Goal: Transaction & Acquisition: Purchase product/service

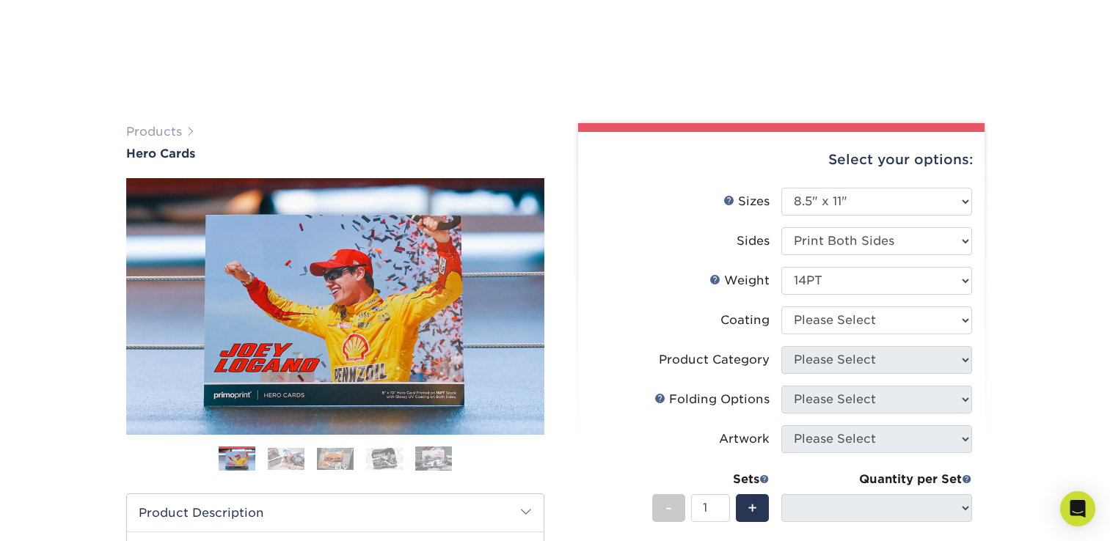
select select "8.50x11.00"
select select
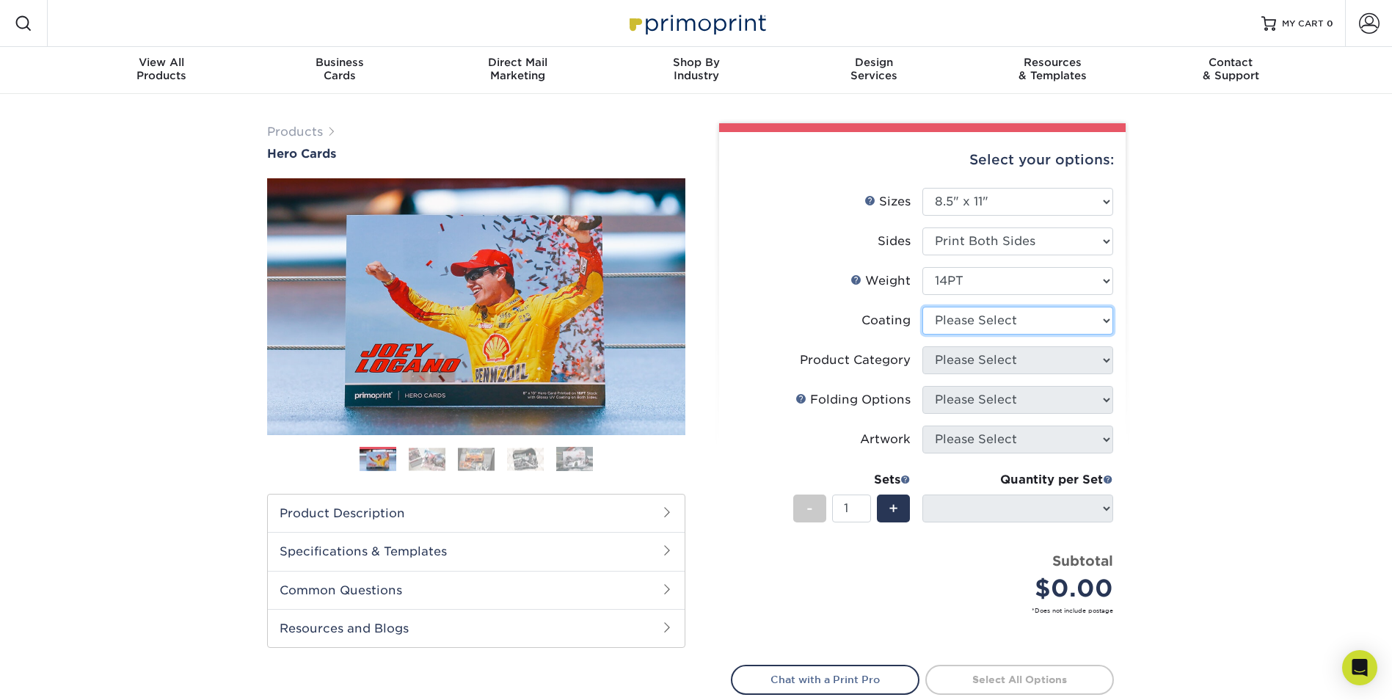
click at [1109, 323] on select at bounding box center [1017, 321] width 191 height 28
select select "ae367451-b2b8-45df-a344-0f05b6a12993"
click at [922, 307] on select at bounding box center [1017, 321] width 191 height 28
select select "-1"
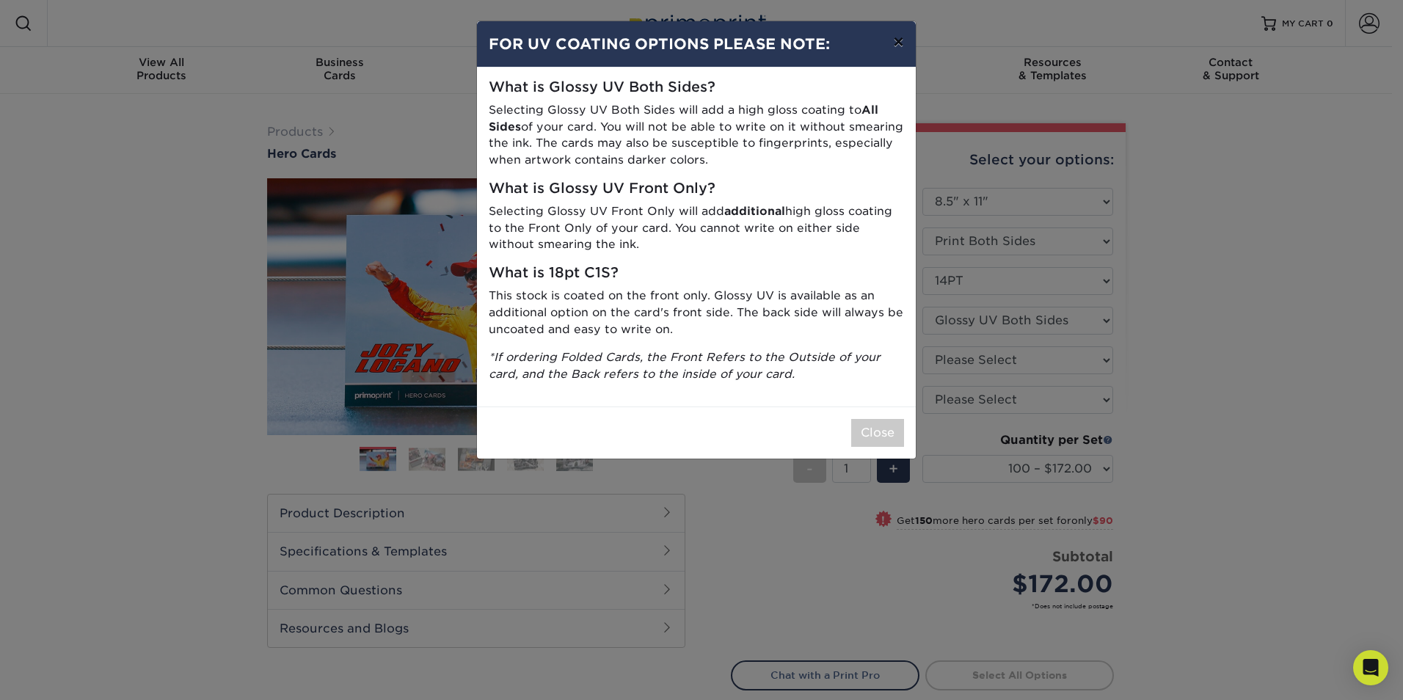
click at [893, 43] on button "×" at bounding box center [898, 41] width 34 height 41
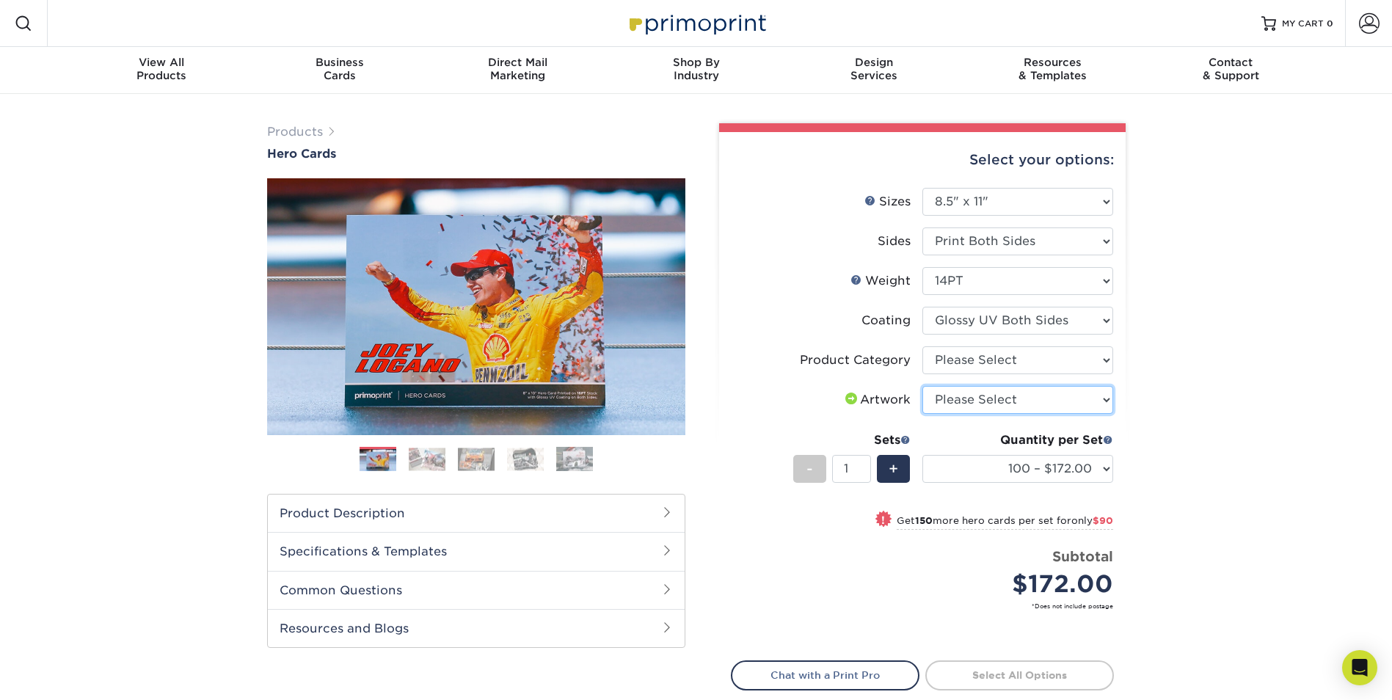
click at [1104, 397] on select "Please Select I will upload files I need a design - $150" at bounding box center [1017, 400] width 191 height 28
select select "upload"
click at [922, 386] on select "Please Select I will upload files I need a design - $150" at bounding box center [1017, 400] width 191 height 28
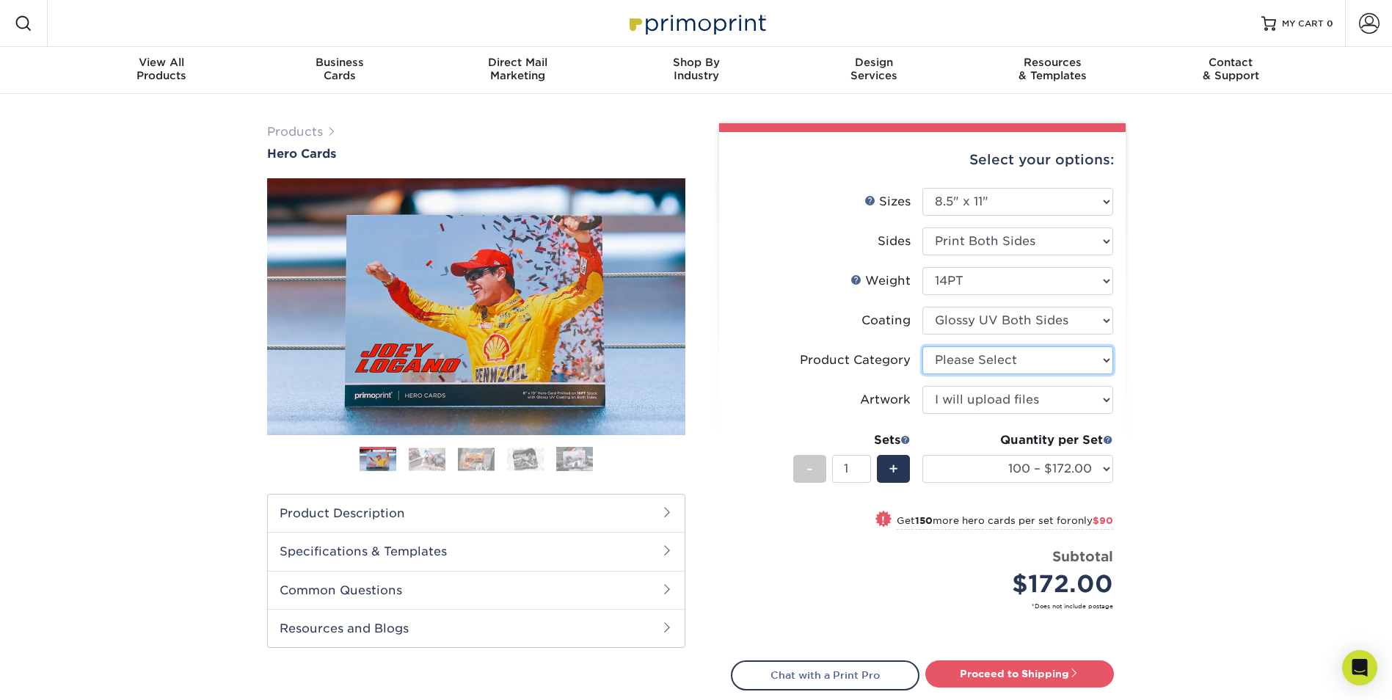
click at [1028, 352] on select "Please Select Sell Sheets" at bounding box center [1017, 360] width 191 height 28
select select "eddd4a87-9082-47bb-843b-3bca55f6c842"
click at [922, 346] on select "Please Select Sell Sheets" at bounding box center [1017, 360] width 191 height 28
click at [1105, 318] on select at bounding box center [1017, 321] width 191 height 28
select select "1e8116af-acfc-44b1-83dc-8181aa338834"
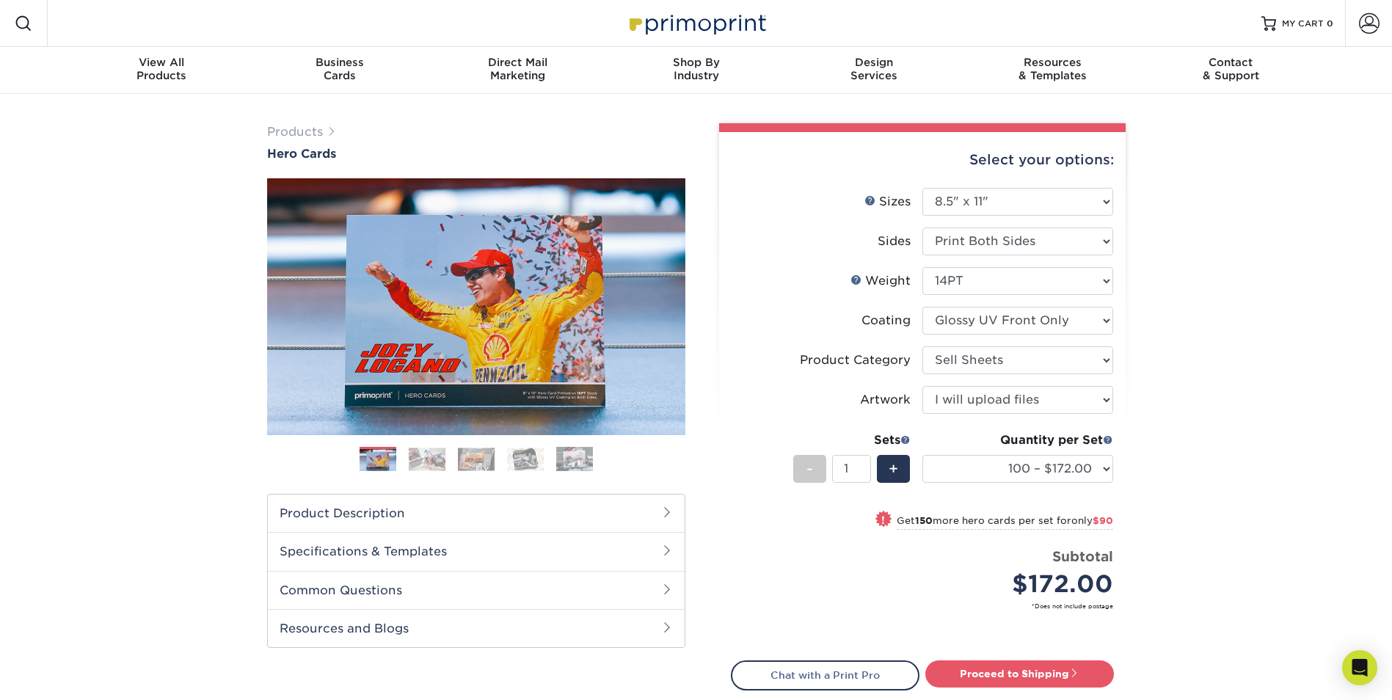
click at [922, 307] on select at bounding box center [1017, 321] width 191 height 28
select select "-1"
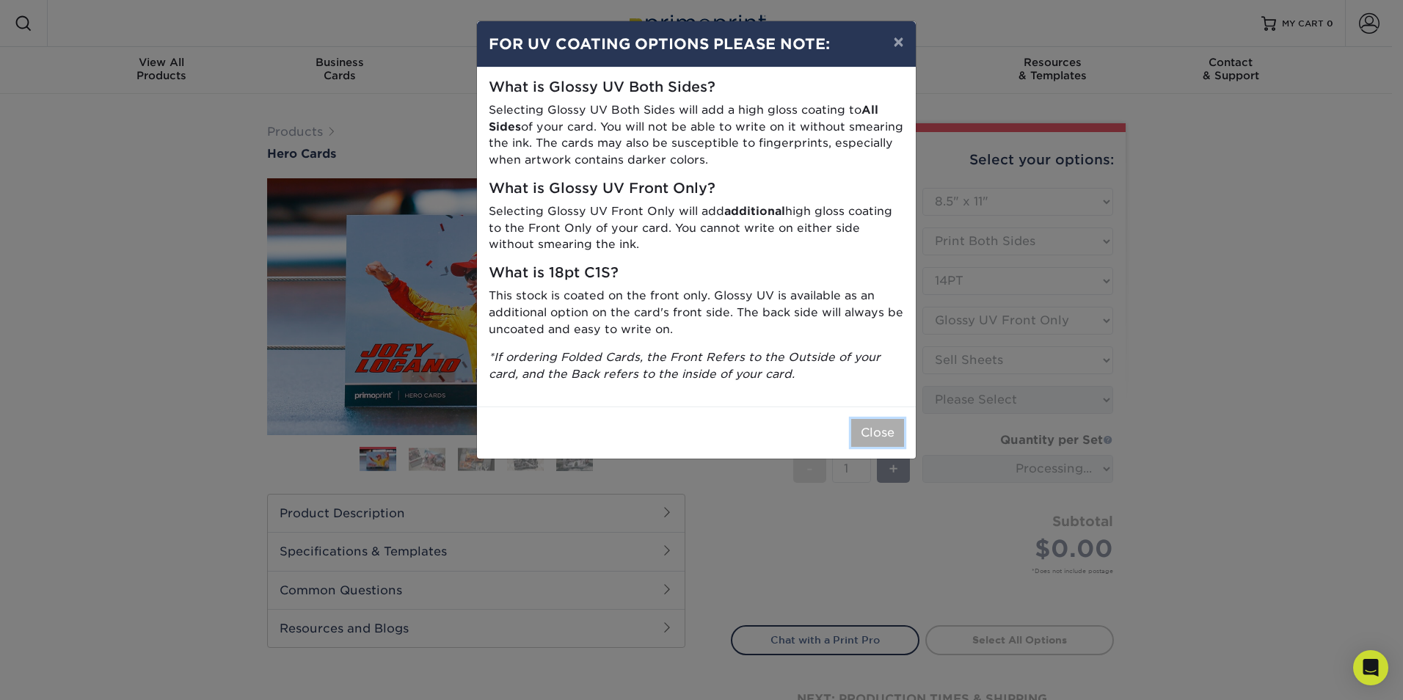
click at [869, 428] on button "Close" at bounding box center [877, 433] width 53 height 28
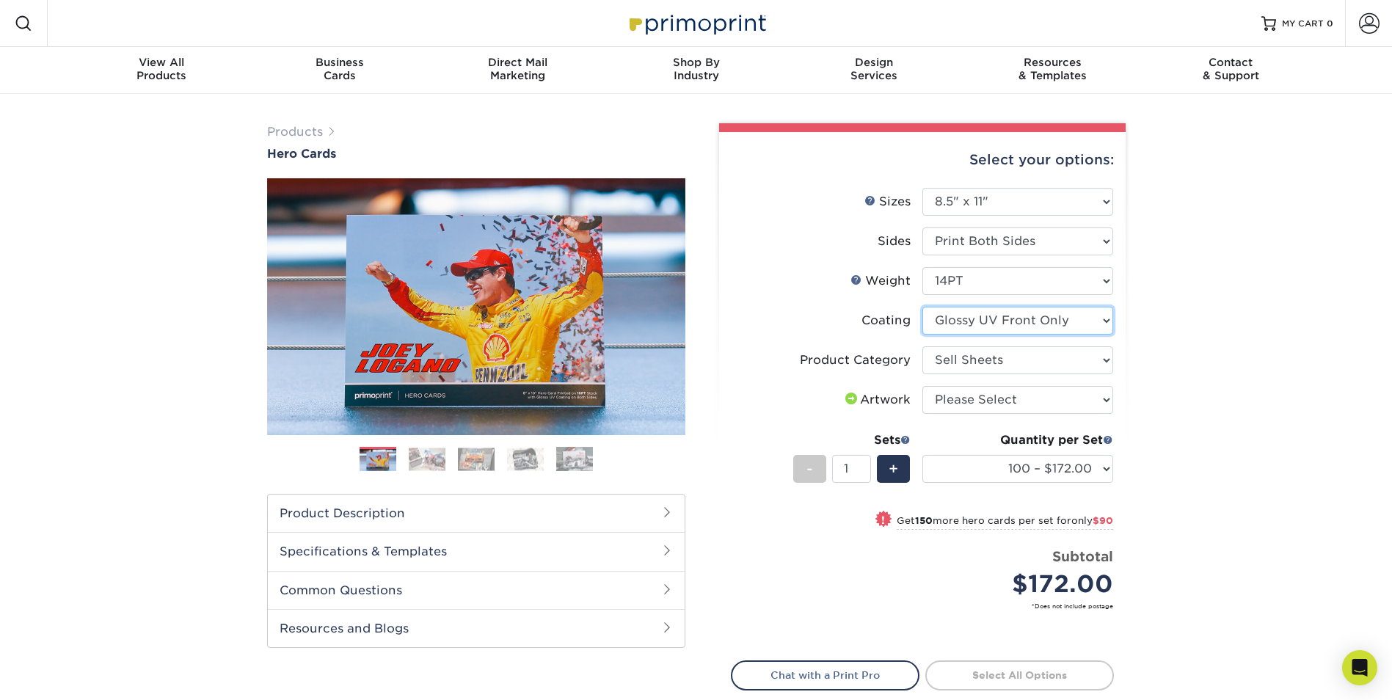
click at [1094, 317] on select at bounding box center [1017, 321] width 191 height 28
click at [1104, 238] on select "Please Select Print Both Sides Print Front Only" at bounding box center [1017, 241] width 191 height 28
select select "32d3c223-f82c-492b-b915-ba065a00862f"
click at [922, 227] on select "Please Select Print Both Sides Print Front Only" at bounding box center [1017, 241] width 191 height 28
select select "-1"
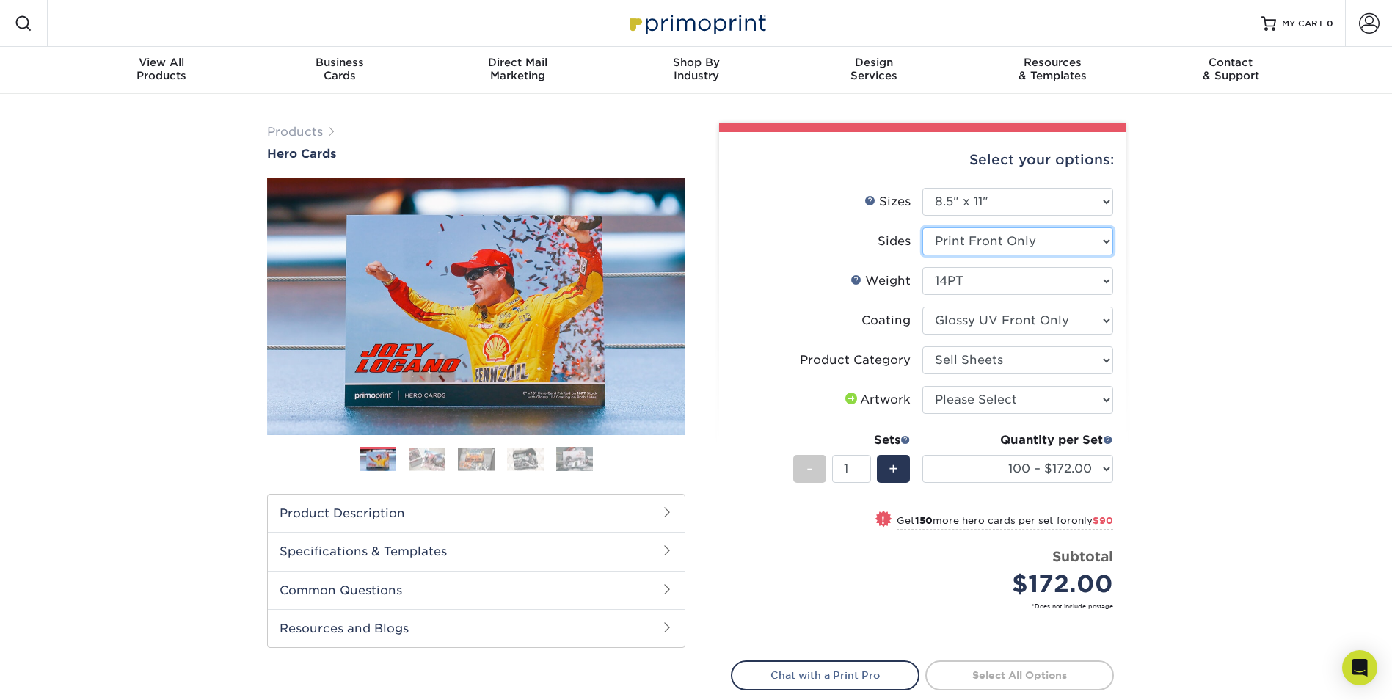
select select
select select "-1"
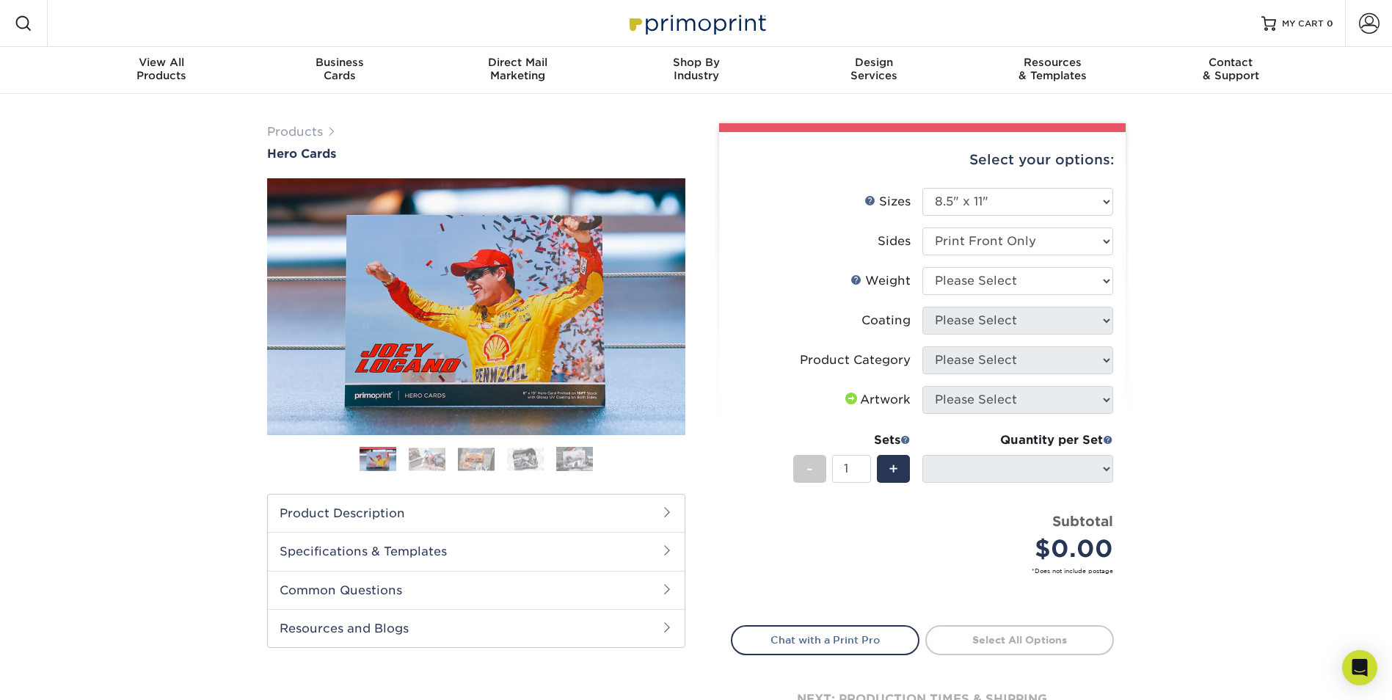
click at [883, 401] on div "Artwork" at bounding box center [876, 400] width 68 height 18
click at [1072, 276] on select "Please Select 100LB 14PT 16PT" at bounding box center [1017, 281] width 191 height 28
select select "16PT"
click at [922, 267] on select "Please Select 100LB 14PT 16PT" at bounding box center [1017, 281] width 191 height 28
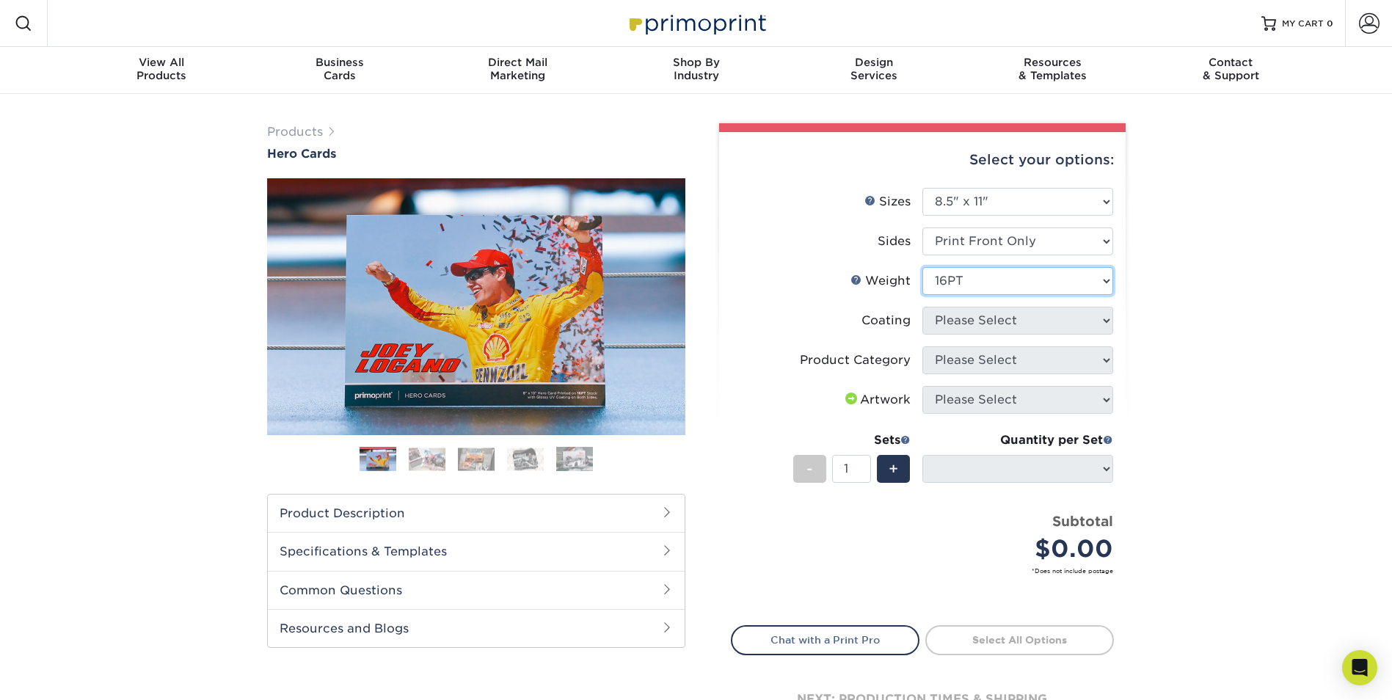
select select
click at [1104, 324] on select at bounding box center [1017, 321] width 191 height 28
select select "1e8116af-acfc-44b1-83dc-8181aa338834"
click at [922, 307] on select at bounding box center [1017, 321] width 191 height 28
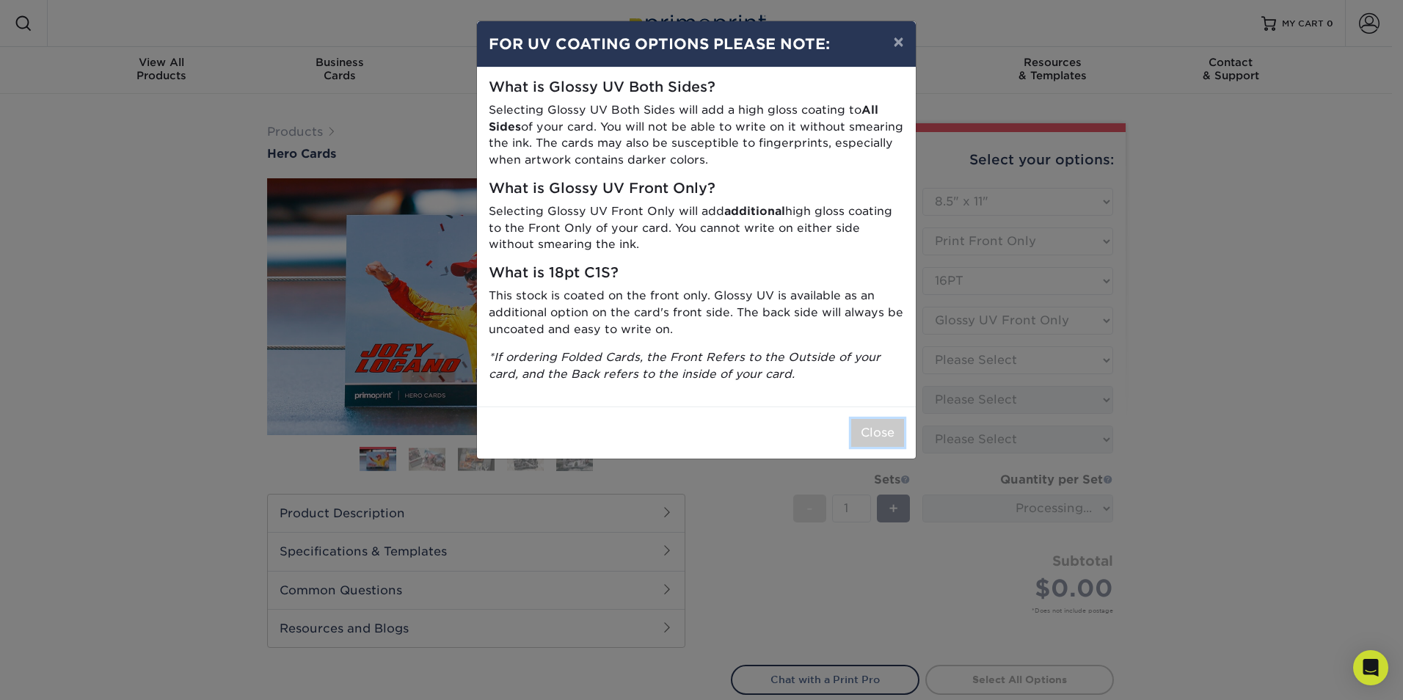
click at [861, 436] on button "Close" at bounding box center [877, 433] width 53 height 28
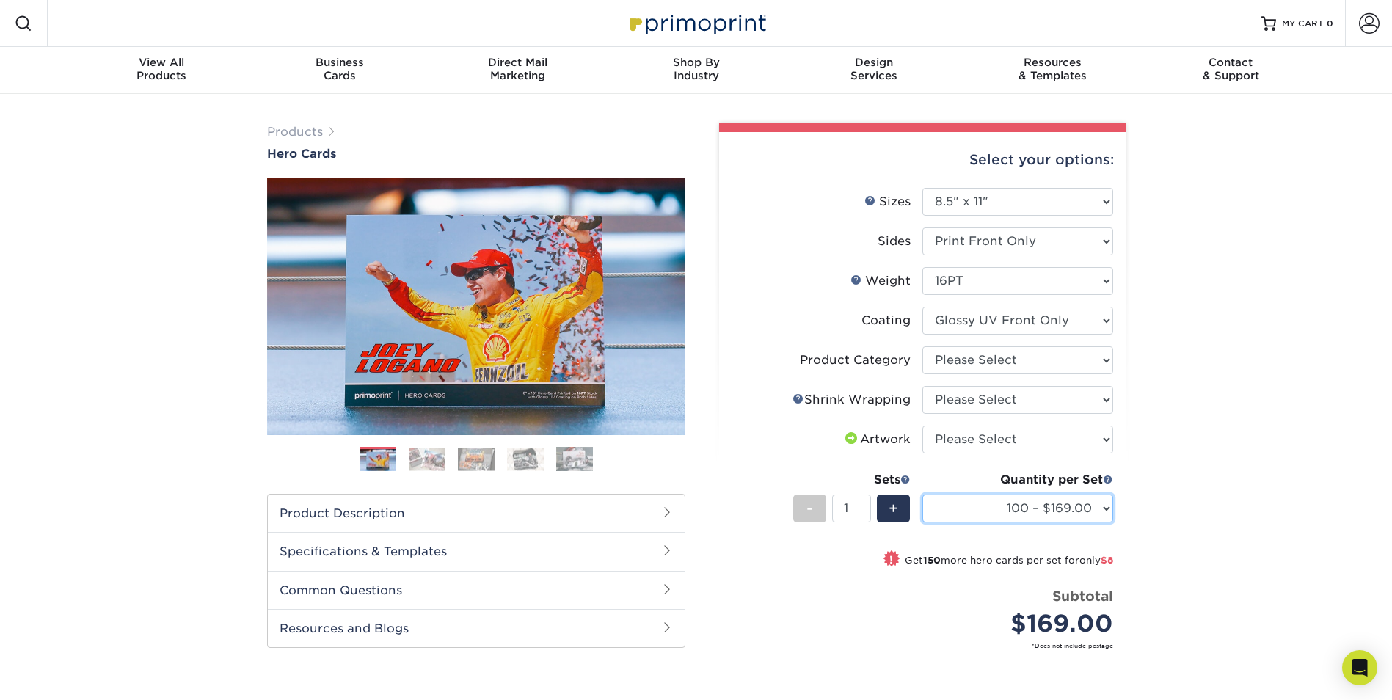
click at [1108, 512] on select "100 – $169.00 250 – $177.00 500 – $238.00 1000 – $302.00 2500 – $518.00 5000 – …" at bounding box center [1017, 508] width 191 height 28
select select "1000 – $302.00"
click at [922, 494] on select "100 – $169.00 250 – $177.00 500 – $238.00 1000 – $302.00 2500 – $518.00 5000 – …" at bounding box center [1017, 508] width 191 height 28
click at [1098, 351] on select "Please Select Sell Sheets" at bounding box center [1017, 360] width 191 height 28
select select "eddd4a87-9082-47bb-843b-3bca55f6c842"
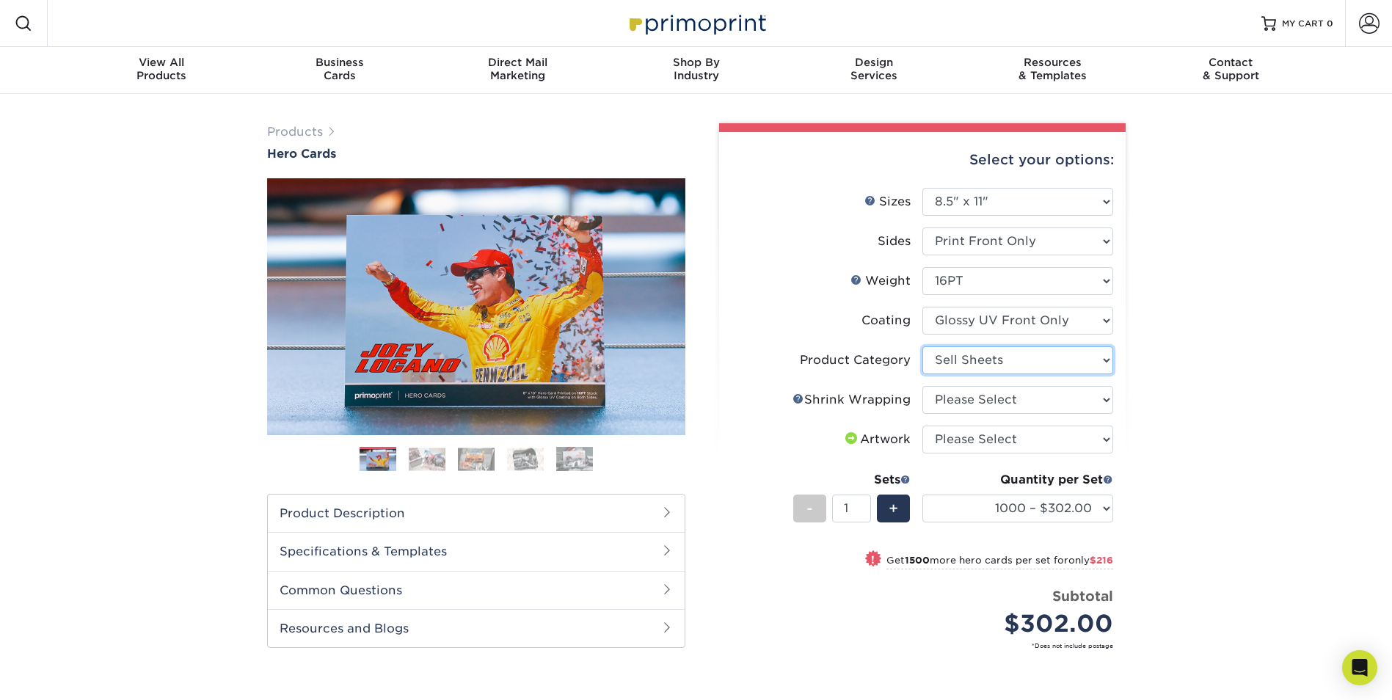
click at [922, 346] on select "Please Select Sell Sheets" at bounding box center [1017, 360] width 191 height 28
click at [1093, 399] on select "Please Select No Shrink Wrapping Shrink Wrap 100 Per Package Shrink Wrap 50 Per…" at bounding box center [1017, 400] width 191 height 28
select select "c8749376-e7da-41d0-b3dc-647faf84d907"
click at [922, 386] on select "Please Select No Shrink Wrapping Shrink Wrap 100 Per Package Shrink Wrap 50 Per…" at bounding box center [1017, 400] width 191 height 28
click at [1070, 442] on select "Please Select I will upload files I need a design - $150" at bounding box center [1017, 439] width 191 height 28
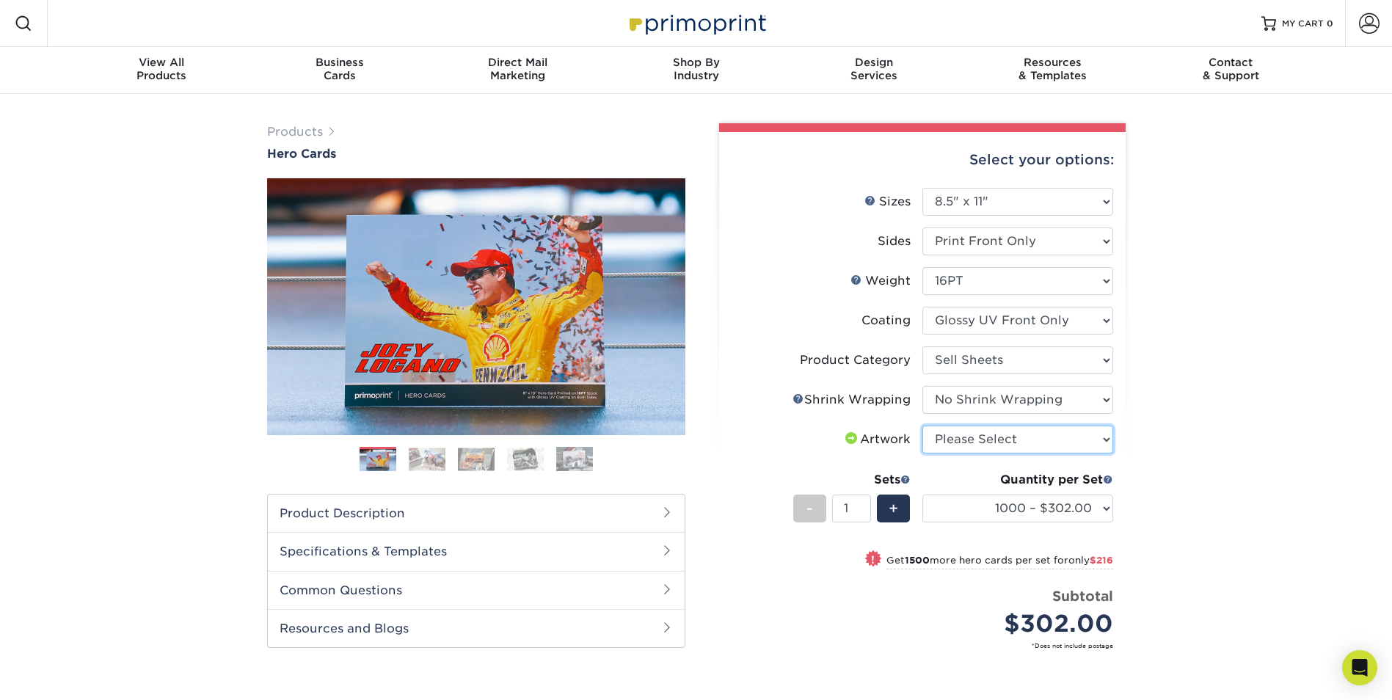
select select "upload"
click at [922, 425] on select "Please Select I will upload files I need a design - $150" at bounding box center [1017, 439] width 191 height 28
click at [1109, 454] on div "Products Hero Cards Previous Next ," at bounding box center [696, 482] width 1392 height 777
